Goal: Task Accomplishment & Management: Complete application form

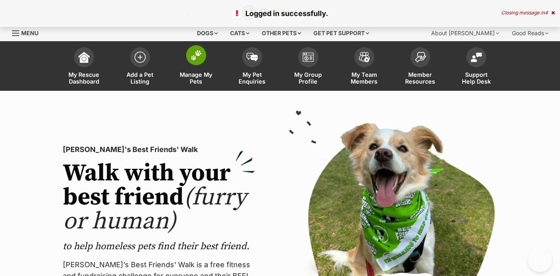
click at [196, 66] on link "Manage My Pets" at bounding box center [196, 67] width 56 height 48
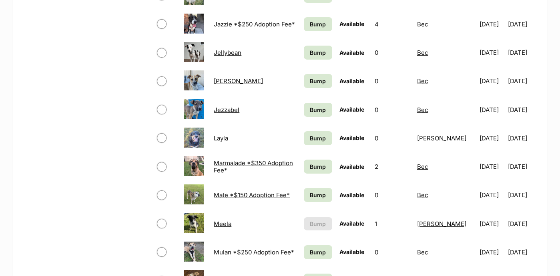
scroll to position [588, 0]
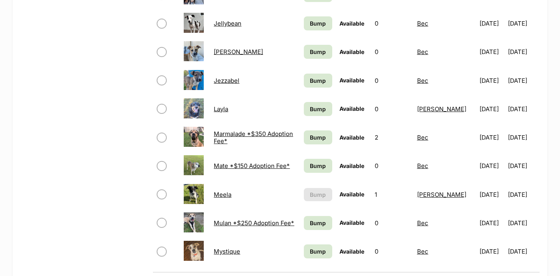
click at [318, 247] on span "Bump" at bounding box center [318, 251] width 16 height 8
click at [320, 224] on span "Bump" at bounding box center [318, 223] width 16 height 8
click at [315, 162] on span "Bump" at bounding box center [318, 166] width 16 height 8
click at [321, 137] on span "Bump" at bounding box center [318, 137] width 16 height 8
click at [321, 107] on span "Bump" at bounding box center [318, 109] width 16 height 8
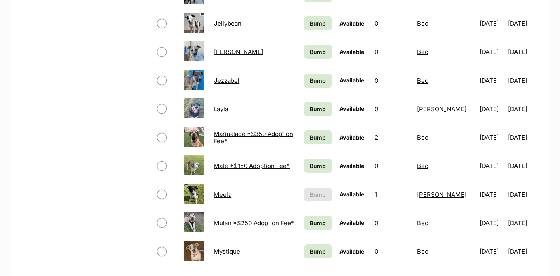
click at [320, 74] on link "Bump" at bounding box center [318, 81] width 28 height 14
click at [326, 48] on span "Bump" at bounding box center [318, 52] width 16 height 8
click at [324, 21] on span "Bump" at bounding box center [318, 23] width 16 height 8
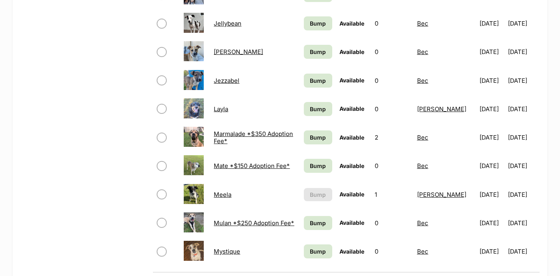
scroll to position [178, 0]
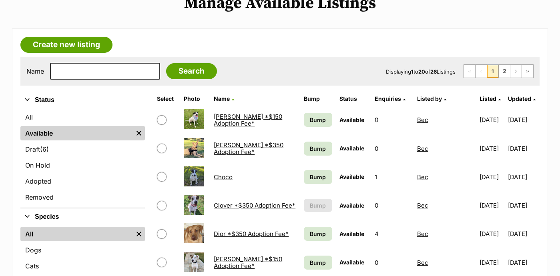
click at [320, 180] on span "Bump" at bounding box center [318, 177] width 16 height 8
click at [316, 232] on span "Bump" at bounding box center [318, 234] width 16 height 8
click at [316, 260] on span "Bump" at bounding box center [318, 262] width 16 height 8
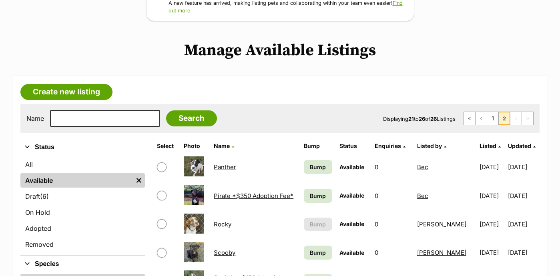
scroll to position [183, 0]
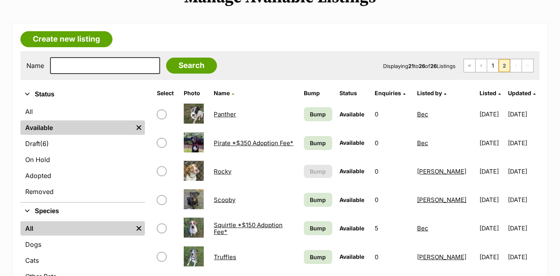
click at [323, 116] on span "Bump" at bounding box center [318, 114] width 16 height 8
click at [323, 142] on span "Bump" at bounding box center [318, 143] width 16 height 8
click at [324, 198] on span "Bump" at bounding box center [318, 200] width 16 height 8
click at [320, 228] on span "Bump" at bounding box center [318, 228] width 16 height 8
click at [320, 258] on span "Bump" at bounding box center [318, 257] width 16 height 8
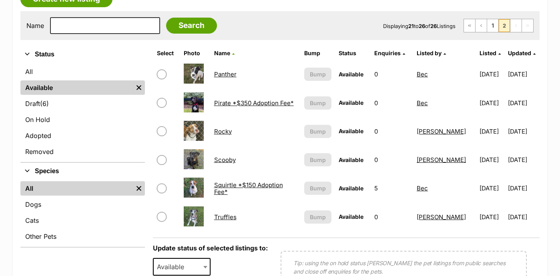
scroll to position [190, 0]
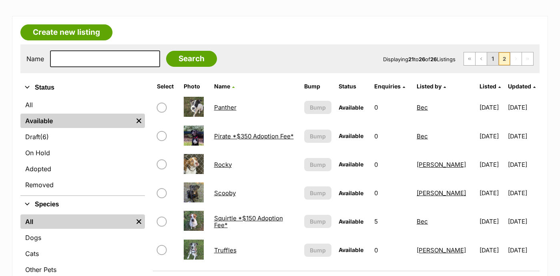
click at [494, 58] on link "1" at bounding box center [492, 58] width 11 height 13
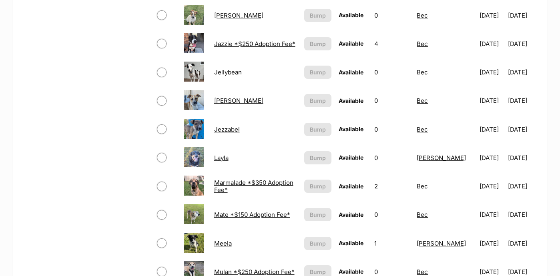
scroll to position [703, 0]
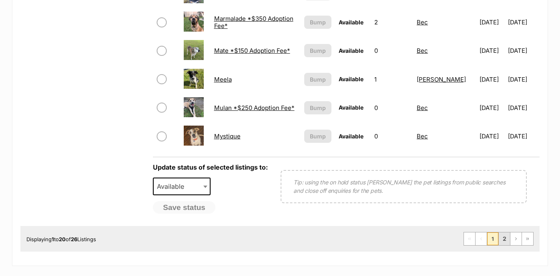
click at [500, 238] on link "2" at bounding box center [503, 238] width 11 height 13
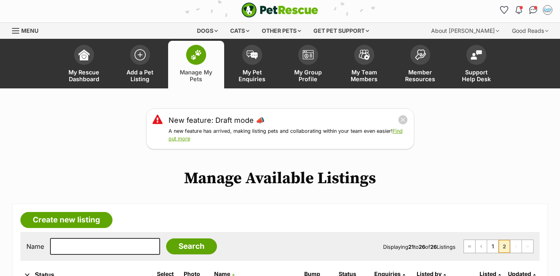
scroll to position [1, 0]
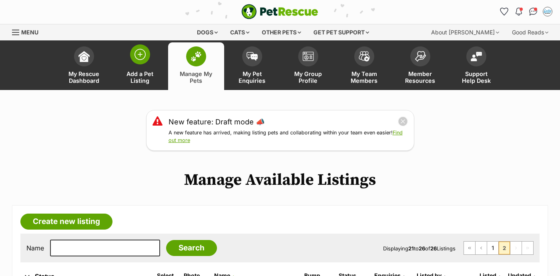
click at [138, 57] on img at bounding box center [139, 54] width 11 height 11
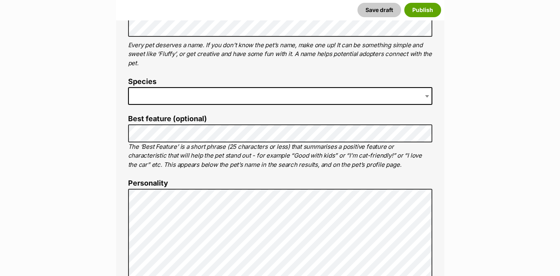
scroll to position [255, 0]
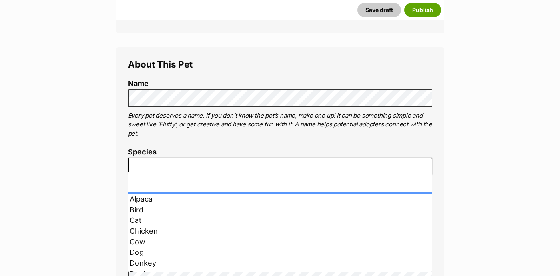
click at [162, 162] on span at bounding box center [280, 167] width 304 height 18
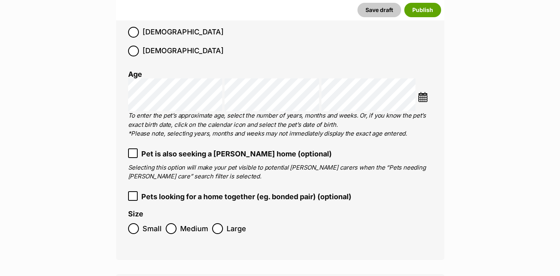
scroll to position [1027, 0]
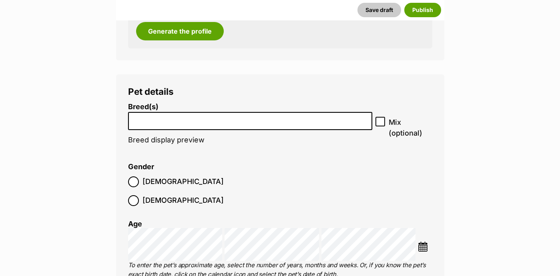
click at [218, 122] on span at bounding box center [250, 121] width 244 height 18
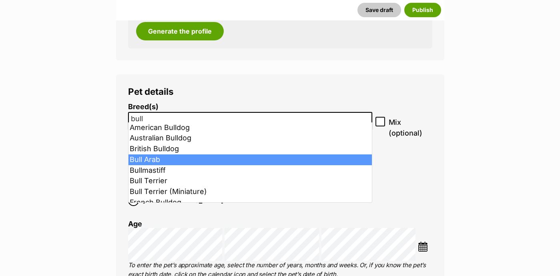
type input "bull"
select select "48"
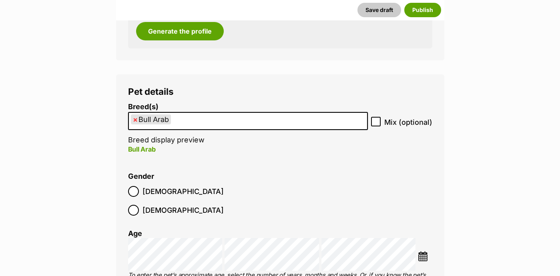
scroll to position [470, 0]
click at [372, 117] on input "Mix (optional)" at bounding box center [376, 122] width 10 height 10
checkbox input "true"
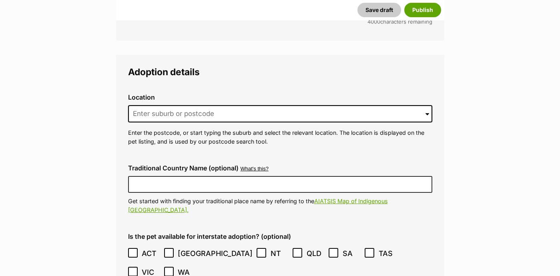
scroll to position [1926, 0]
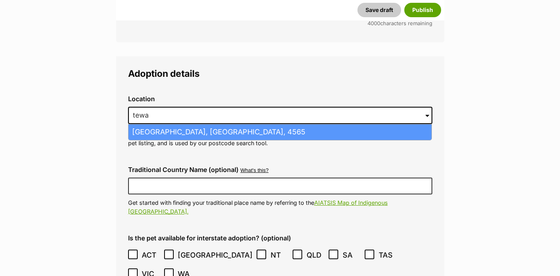
click at [196, 124] on li "Tewantin, Queensland, 4565" at bounding box center [279, 132] width 303 height 16
type input "Tewantin, Queensland, 4565"
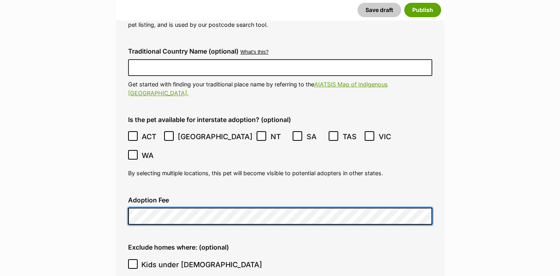
scroll to position [2125, 0]
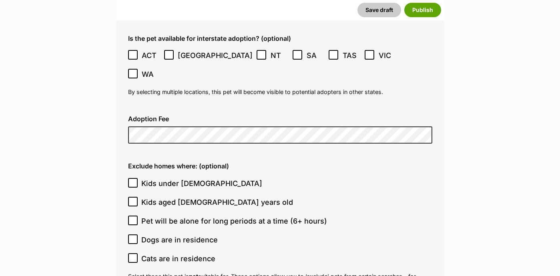
click at [134, 180] on icon at bounding box center [133, 183] width 6 height 6
click at [134, 178] on input "Kids under 5 years old" at bounding box center [133, 183] width 10 height 10
checkbox input "true"
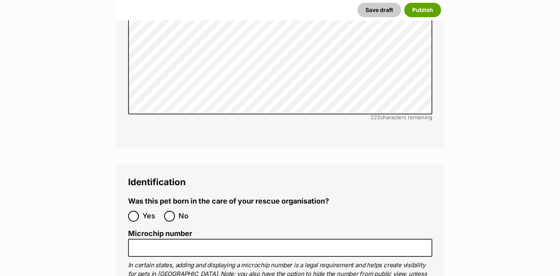
scroll to position [3050, 0]
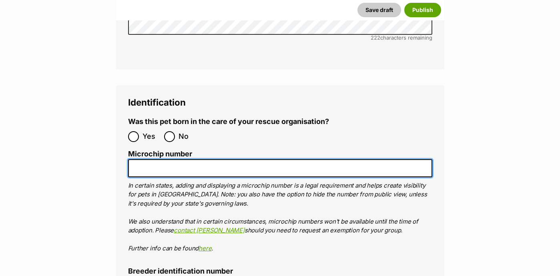
click at [206, 159] on input "Microchip number" at bounding box center [280, 168] width 304 height 18
paste input "953010007937049"
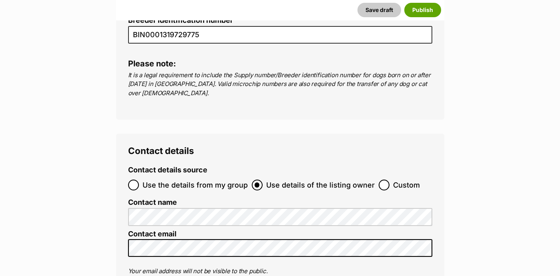
type input "953010007937049"
click at [133, 180] on input "Use the details from my group" at bounding box center [133, 185] width 11 height 11
radio input "true"
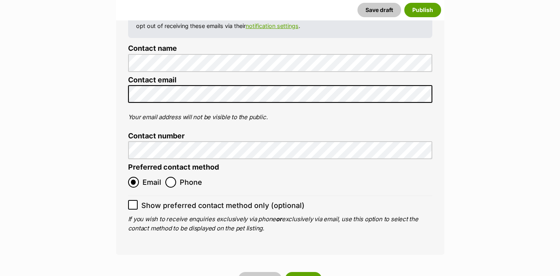
scroll to position [3592, 0]
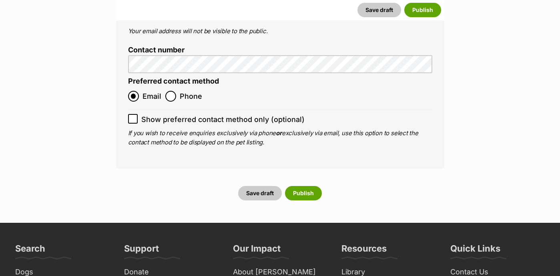
click at [133, 114] on input "Show preferred contact method only (optional)" at bounding box center [133, 119] width 10 height 10
checkbox input "true"
click at [300, 186] on button "Publish" at bounding box center [303, 193] width 37 height 14
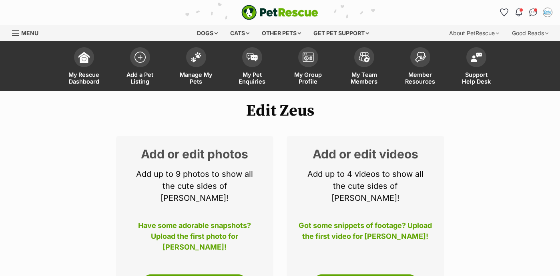
scroll to position [81, 0]
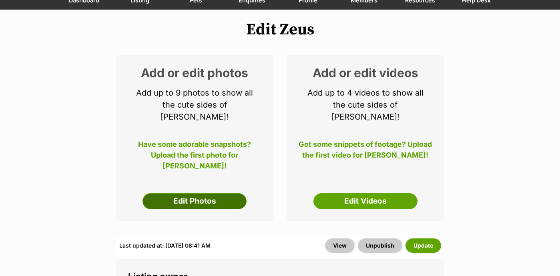
click at [202, 193] on link "Edit Photos" at bounding box center [194, 201] width 104 height 16
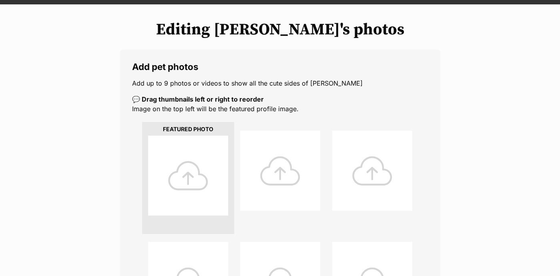
scroll to position [177, 0]
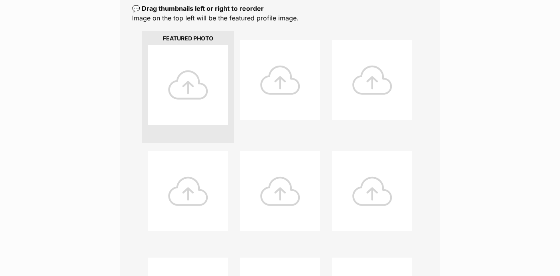
click at [198, 91] on div at bounding box center [188, 85] width 80 height 80
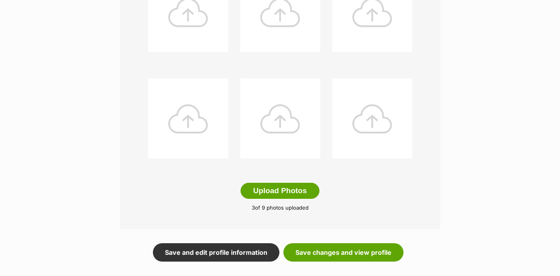
scroll to position [370, 0]
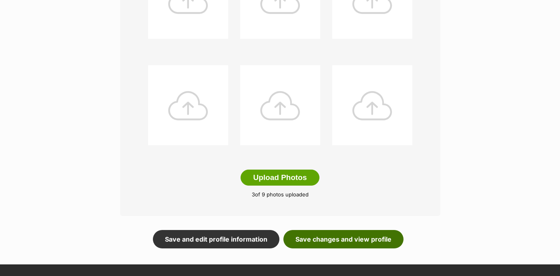
click at [343, 236] on link "Save changes and view profile" at bounding box center [343, 239] width 120 height 18
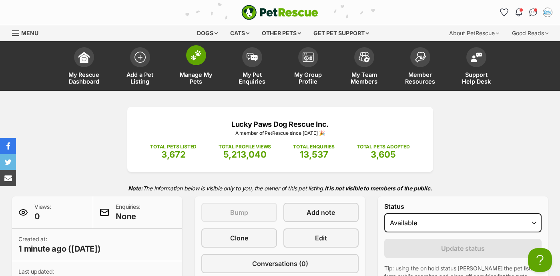
click at [202, 60] on span at bounding box center [196, 55] width 20 height 20
click at [136, 56] on img at bounding box center [139, 55] width 11 height 11
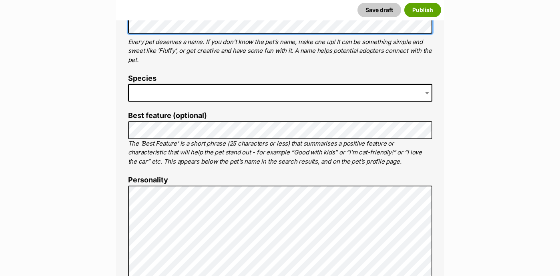
scroll to position [345, 0]
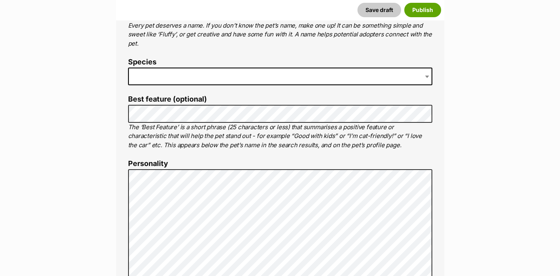
click at [198, 71] on span at bounding box center [280, 77] width 304 height 18
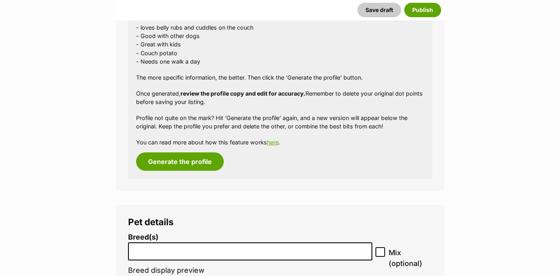
scroll to position [1037, 0]
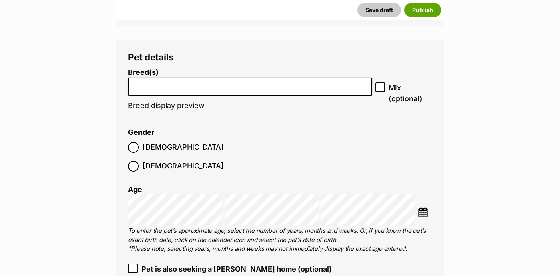
click at [176, 80] on input "search" at bounding box center [250, 84] width 239 height 8
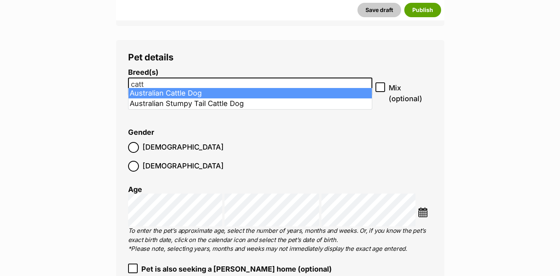
type input "catt"
select select "15"
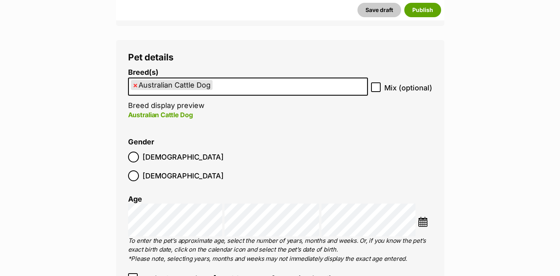
click at [376, 85] on icon at bounding box center [375, 87] width 5 height 4
click at [376, 82] on input "Mix (optional)" at bounding box center [376, 87] width 10 height 10
checkbox input "true"
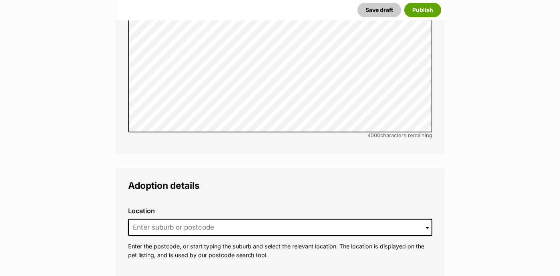
scroll to position [1854, 0]
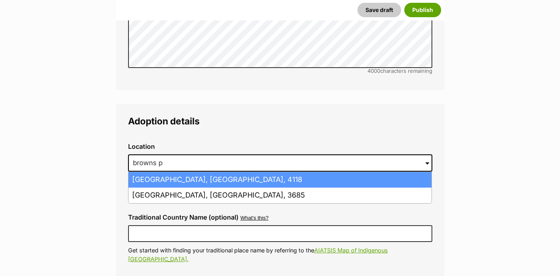
click at [191, 172] on li "Browns Plains, Queensland, 4118" at bounding box center [279, 180] width 303 height 16
type input "Browns Plains, Queensland, 4118"
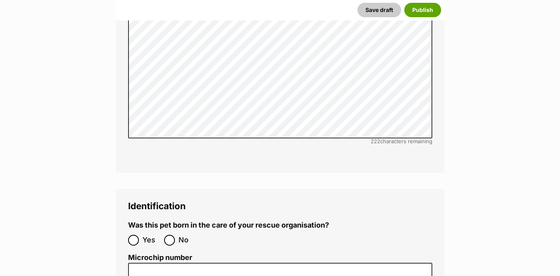
scroll to position [2939, 0]
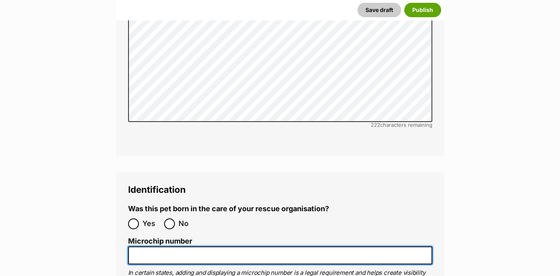
click at [226, 246] on input "Microchip number" at bounding box center [280, 255] width 304 height 18
paste input "991003003251570"
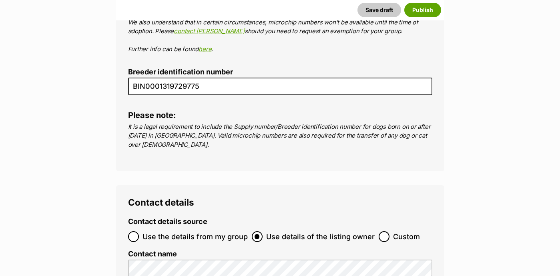
scroll to position [3292, 0]
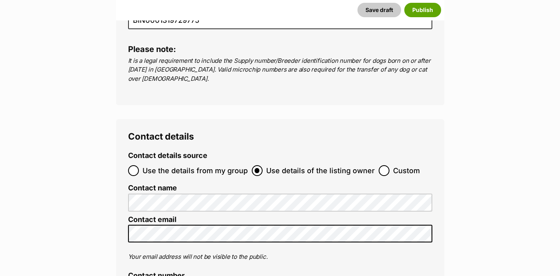
type input "991003003251570"
click at [138, 165] on input "Use the details from my group" at bounding box center [133, 170] width 11 height 11
radio input "true"
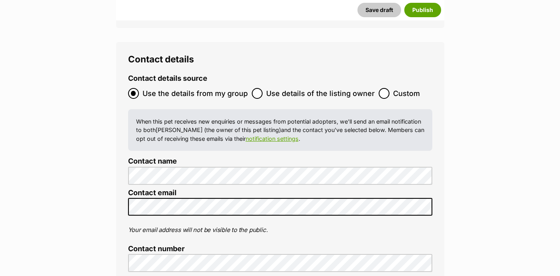
scroll to position [3451, 0]
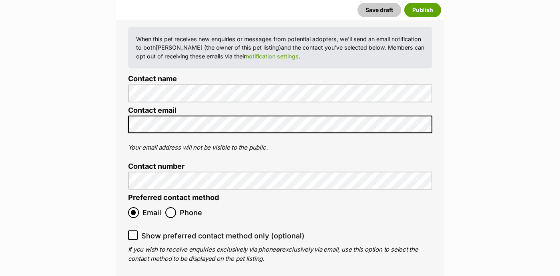
click at [134, 234] on icon at bounding box center [132, 236] width 5 height 4
click at [134, 230] on input "Show preferred contact method only (optional)" at bounding box center [133, 235] width 10 height 10
checkbox input "true"
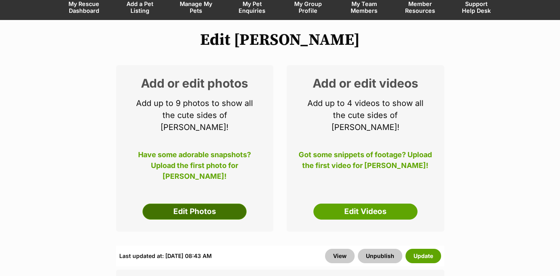
click at [189, 204] on link "Edit Photos" at bounding box center [194, 212] width 104 height 16
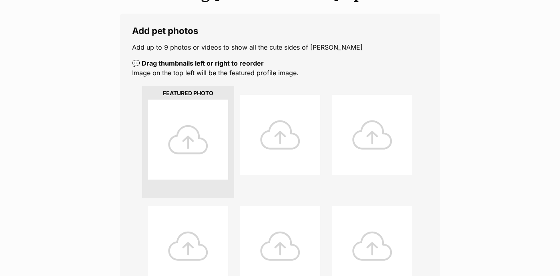
scroll to position [184, 0]
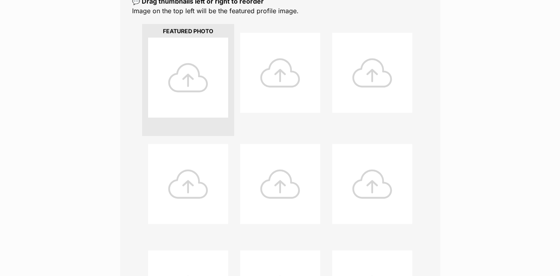
click at [167, 84] on div at bounding box center [188, 78] width 80 height 80
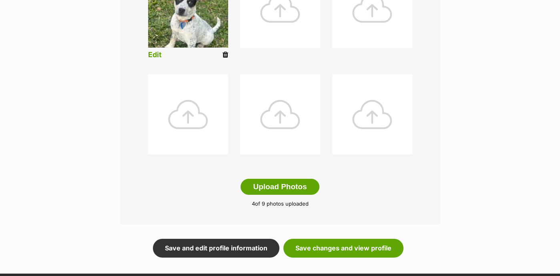
scroll to position [416, 0]
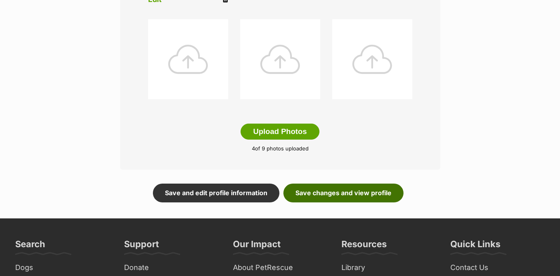
click at [330, 191] on link "Save changes and view profile" at bounding box center [343, 193] width 120 height 18
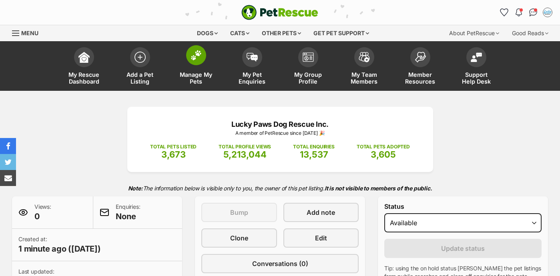
click at [194, 58] on img at bounding box center [195, 55] width 11 height 10
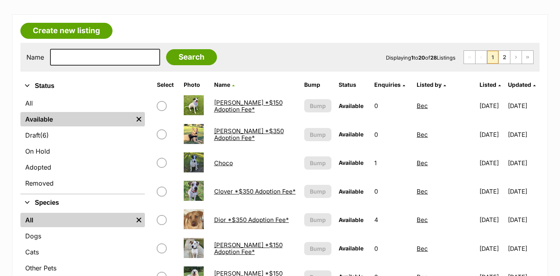
scroll to position [110, 0]
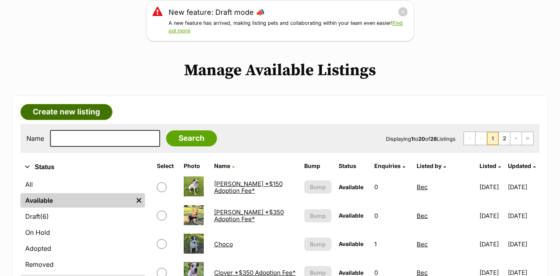
click at [67, 110] on link "Create new listing" at bounding box center [66, 112] width 92 height 16
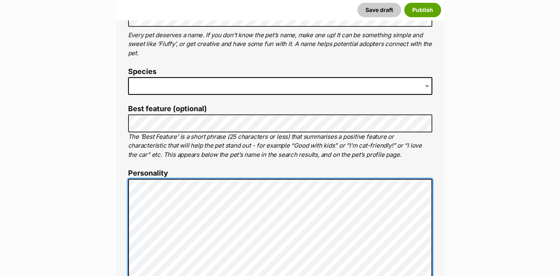
scroll to position [258, 0]
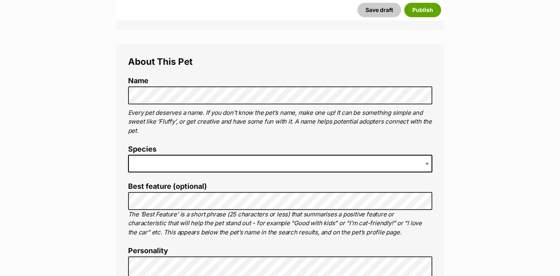
click at [157, 163] on span at bounding box center [280, 164] width 304 height 18
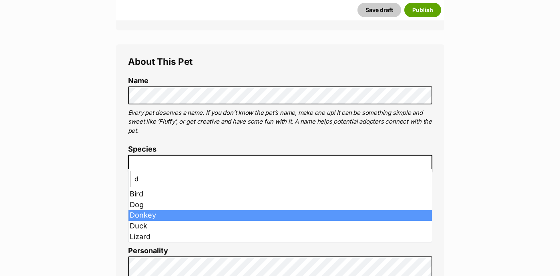
type input "d"
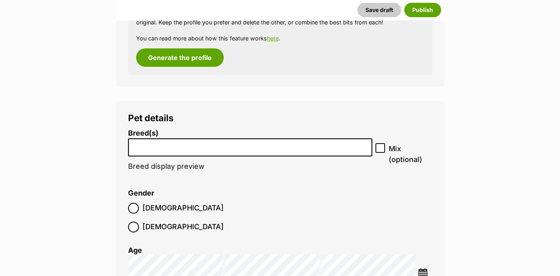
scroll to position [941, 0]
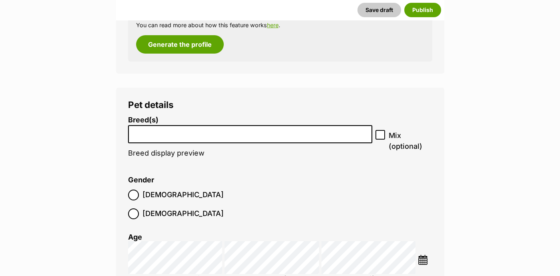
click at [218, 128] on input "search" at bounding box center [250, 132] width 239 height 8
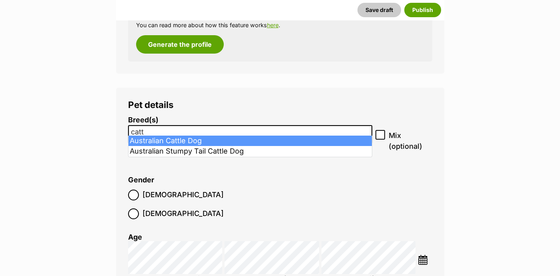
type input "catt"
select select "15"
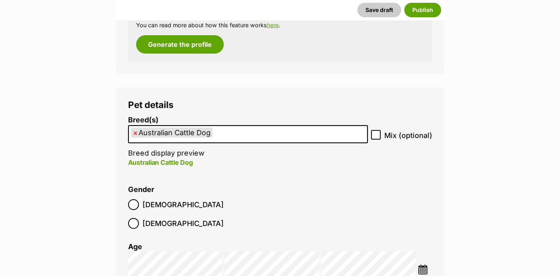
scroll to position [126, 0]
click at [376, 132] on icon at bounding box center [376, 135] width 6 height 6
click at [376, 130] on input "Mix (optional)" at bounding box center [376, 135] width 10 height 10
checkbox input "true"
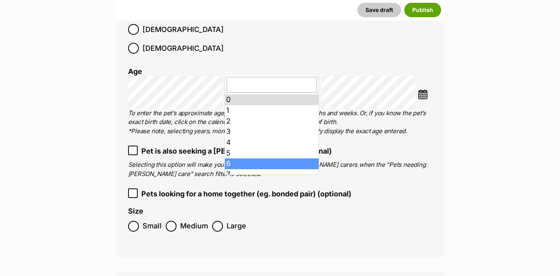
scroll to position [15, 0]
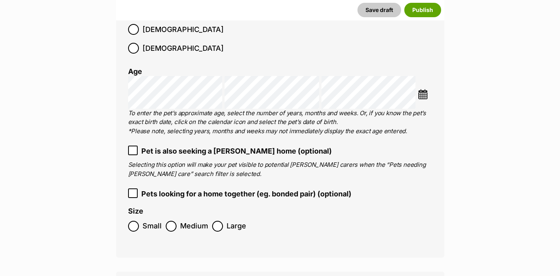
click at [222, 221] on label "Large" at bounding box center [229, 226] width 34 height 11
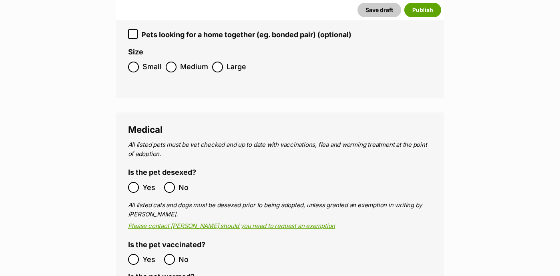
scroll to position [1292, 0]
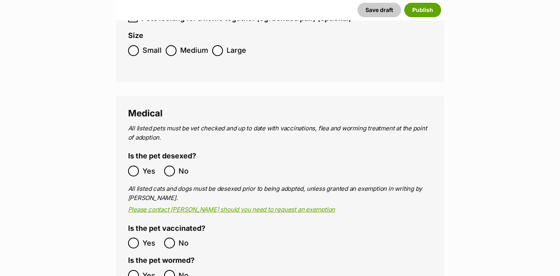
click at [131, 266] on ol "Yes No" at bounding box center [204, 275] width 152 height 19
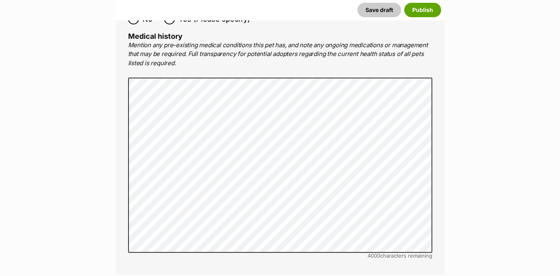
scroll to position [1786, 0]
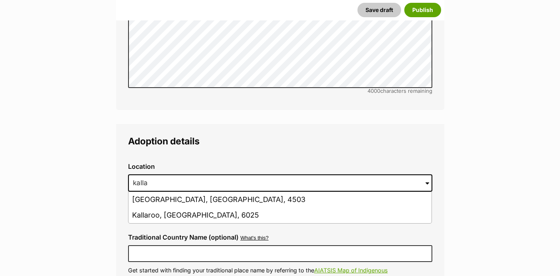
click at [178, 192] on li "Kallangur, Queensland, 4503" at bounding box center [279, 200] width 303 height 16
type input "Kallangur, Queensland, 4503"
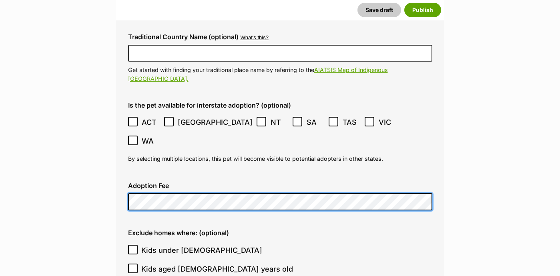
scroll to position [2000, 0]
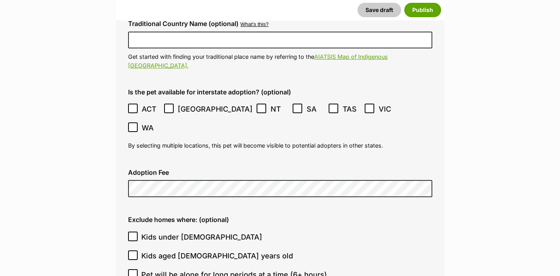
drag, startPoint x: 133, startPoint y: 176, endPoint x: 133, endPoint y: 189, distance: 13.2
click at [133, 235] on icon at bounding box center [132, 237] width 5 height 4
click at [133, 232] on input "Kids under 5 years old" at bounding box center [133, 237] width 10 height 10
checkbox input "true"
click at [133, 252] on icon at bounding box center [133, 255] width 6 height 6
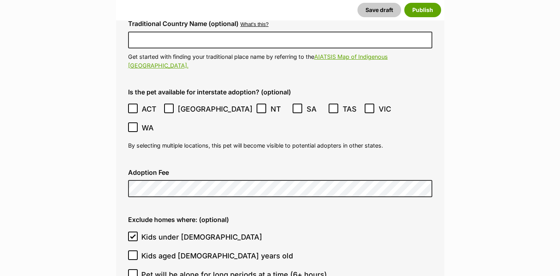
click at [133, 250] on input "Kids aged 6-12 years old" at bounding box center [133, 255] width 10 height 10
checkbox input "true"
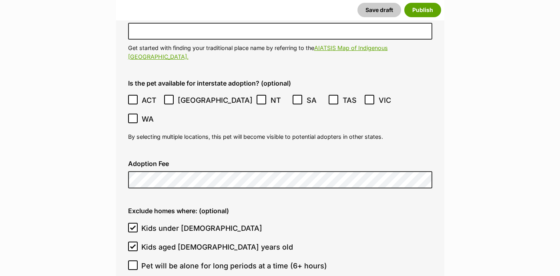
scroll to position [2034, 0]
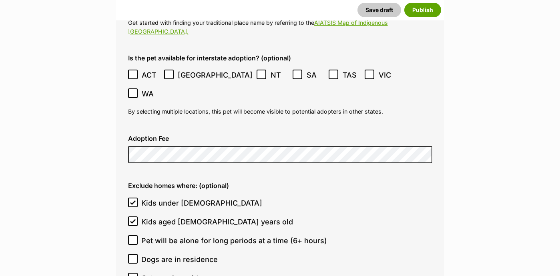
click at [131, 238] on icon at bounding box center [132, 240] width 5 height 4
click at [131, 235] on input "Pet will be alone for long periods at a time (6+ hours)" at bounding box center [133, 240] width 10 height 10
checkbox input "true"
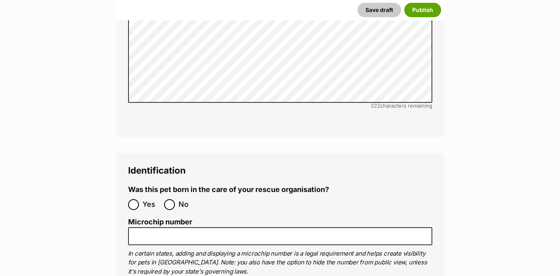
scroll to position [2912, 0]
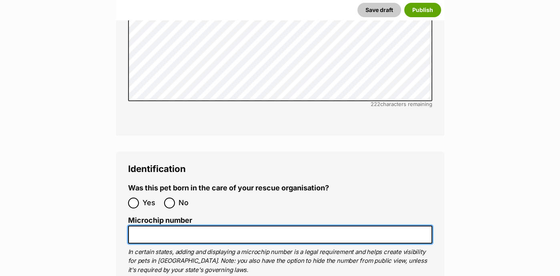
click at [257, 226] on input "Microchip number" at bounding box center [280, 235] width 304 height 18
paste input "953010007076430"
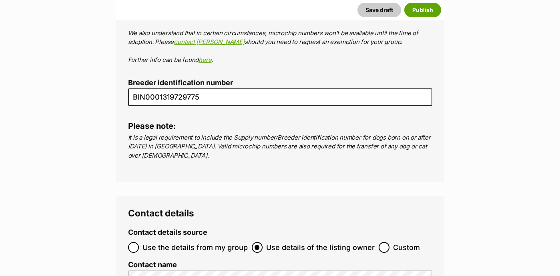
scroll to position [3248, 0]
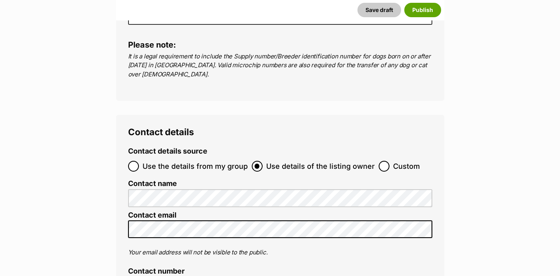
type input "953010007076430"
click at [134, 161] on input "Use the details from my group" at bounding box center [133, 166] width 11 height 11
radio input "true"
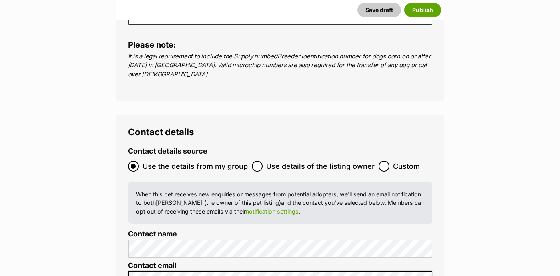
scroll to position [3425, 0]
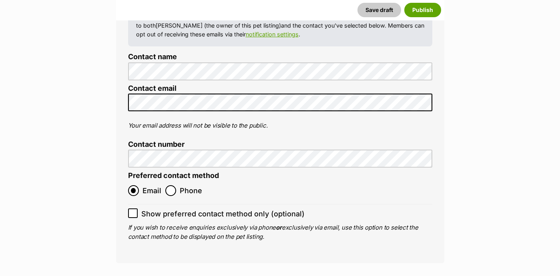
click at [137, 208] on input "Show preferred contact method only (optional)" at bounding box center [133, 213] width 10 height 10
checkbox input "true"
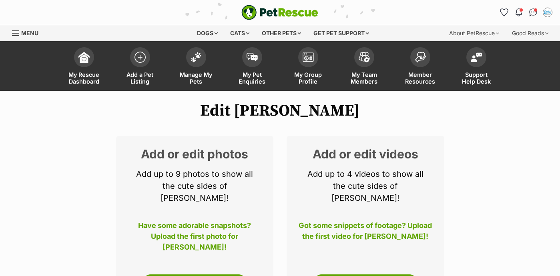
scroll to position [80, 0]
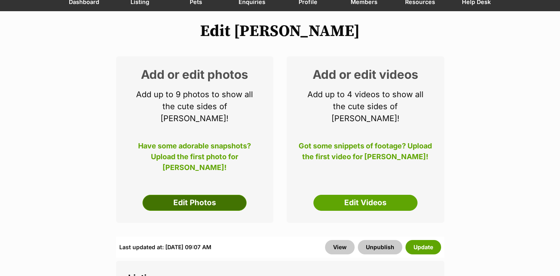
click at [203, 197] on link "Edit Photos" at bounding box center [194, 203] width 104 height 16
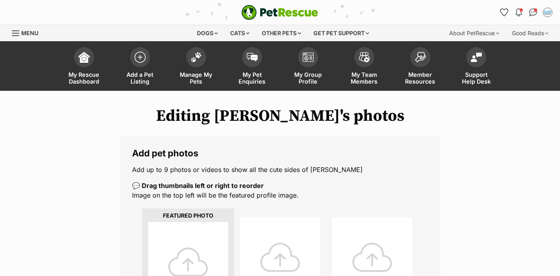
scroll to position [156, 0]
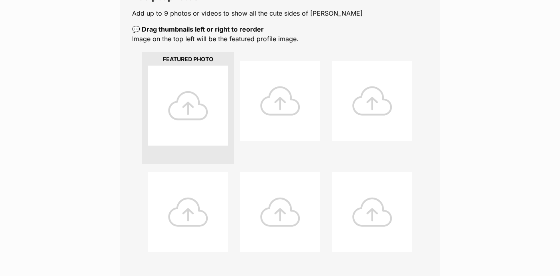
click at [169, 97] on div at bounding box center [188, 106] width 80 height 80
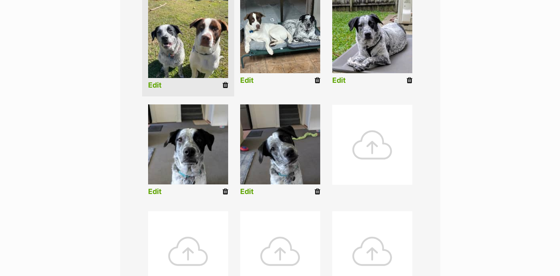
scroll to position [208, 0]
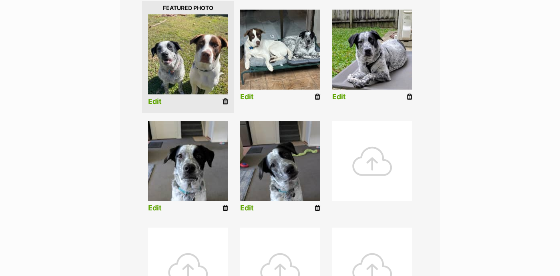
click at [341, 96] on link "Edit" at bounding box center [339, 97] width 14 height 8
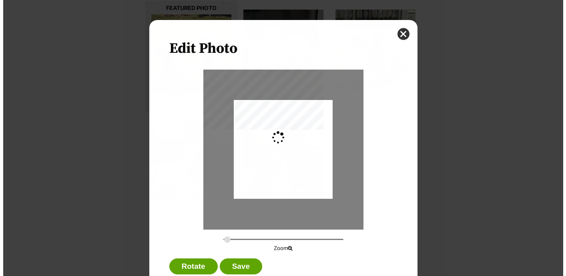
scroll to position [0, 0]
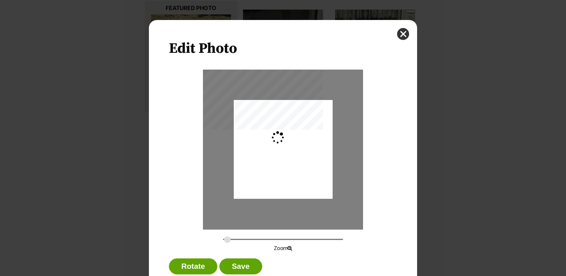
type input "0.2744"
drag, startPoint x: 301, startPoint y: 140, endPoint x: 301, endPoint y: 131, distance: 8.4
click at [301, 131] on div "Dialog Window - Close (Press escape to close)" at bounding box center [283, 142] width 99 height 147
click at [242, 265] on button "Save" at bounding box center [240, 266] width 42 height 16
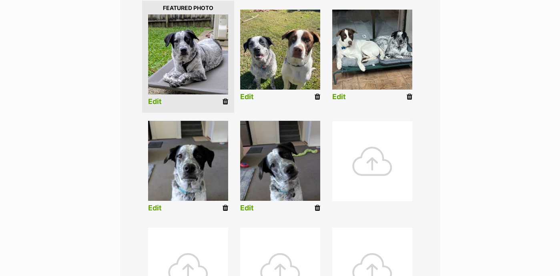
scroll to position [385, 0]
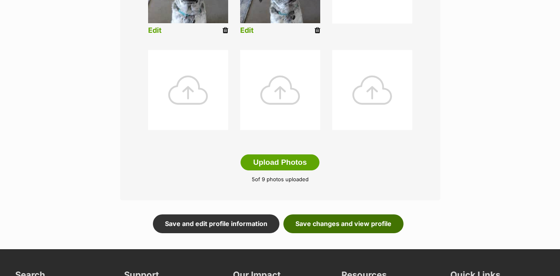
click at [371, 224] on link "Save changes and view profile" at bounding box center [343, 223] width 120 height 18
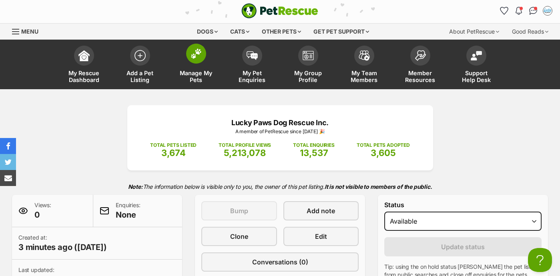
click at [197, 57] on img at bounding box center [195, 53] width 11 height 10
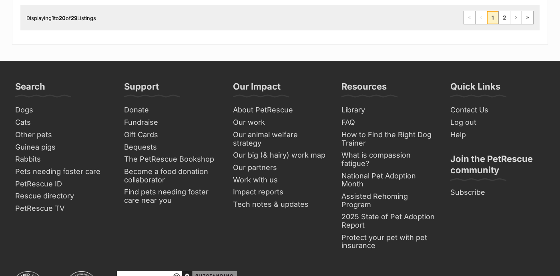
scroll to position [776, 0]
